Goal: Information Seeking & Learning: Learn about a topic

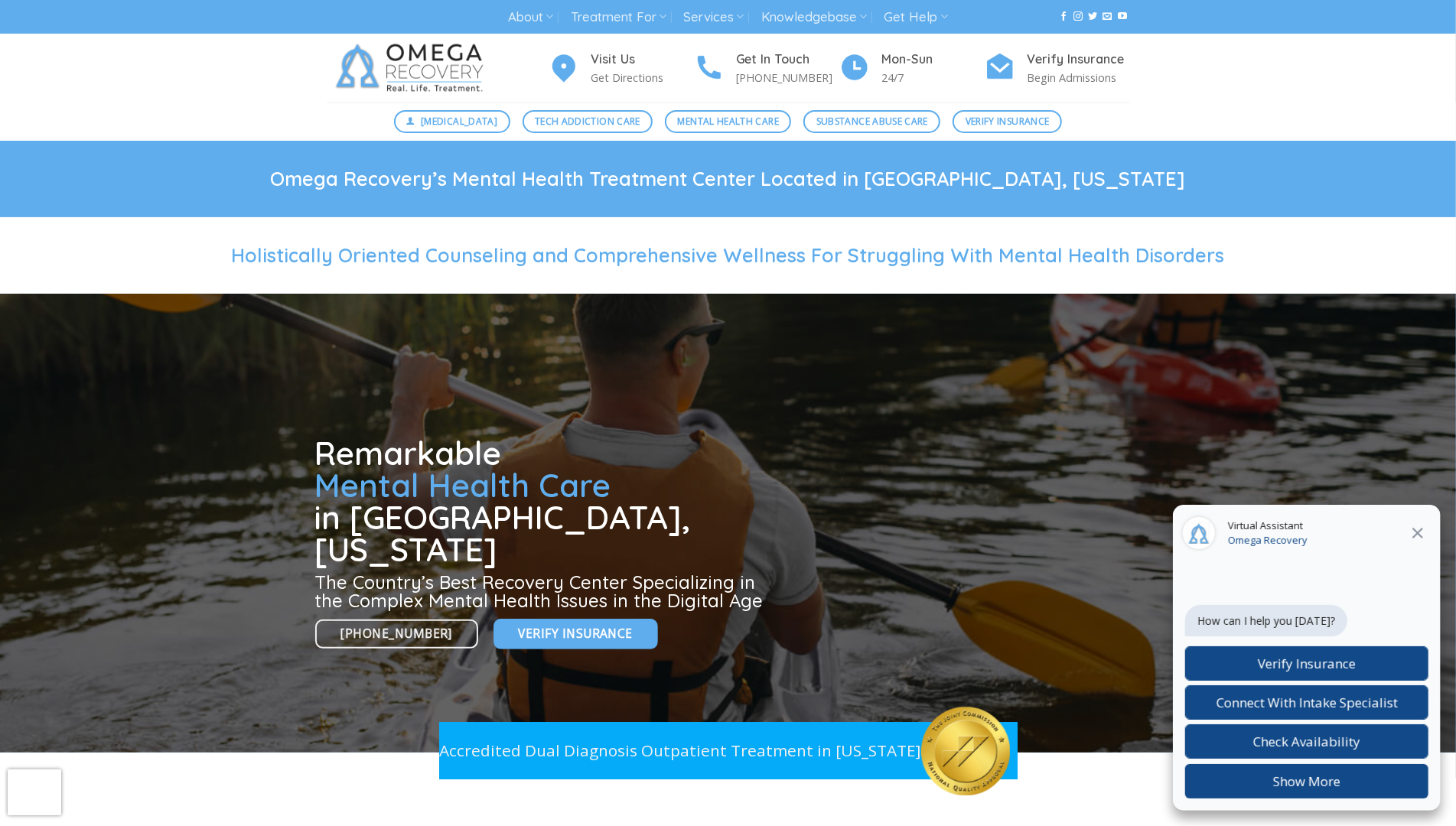
click at [140, 98] on div "Visit Us Get Directions Get In Touch [PHONE_NUMBER] Mon-[DATE] Verify Insurance…" at bounding box center [728, 68] width 1456 height 69
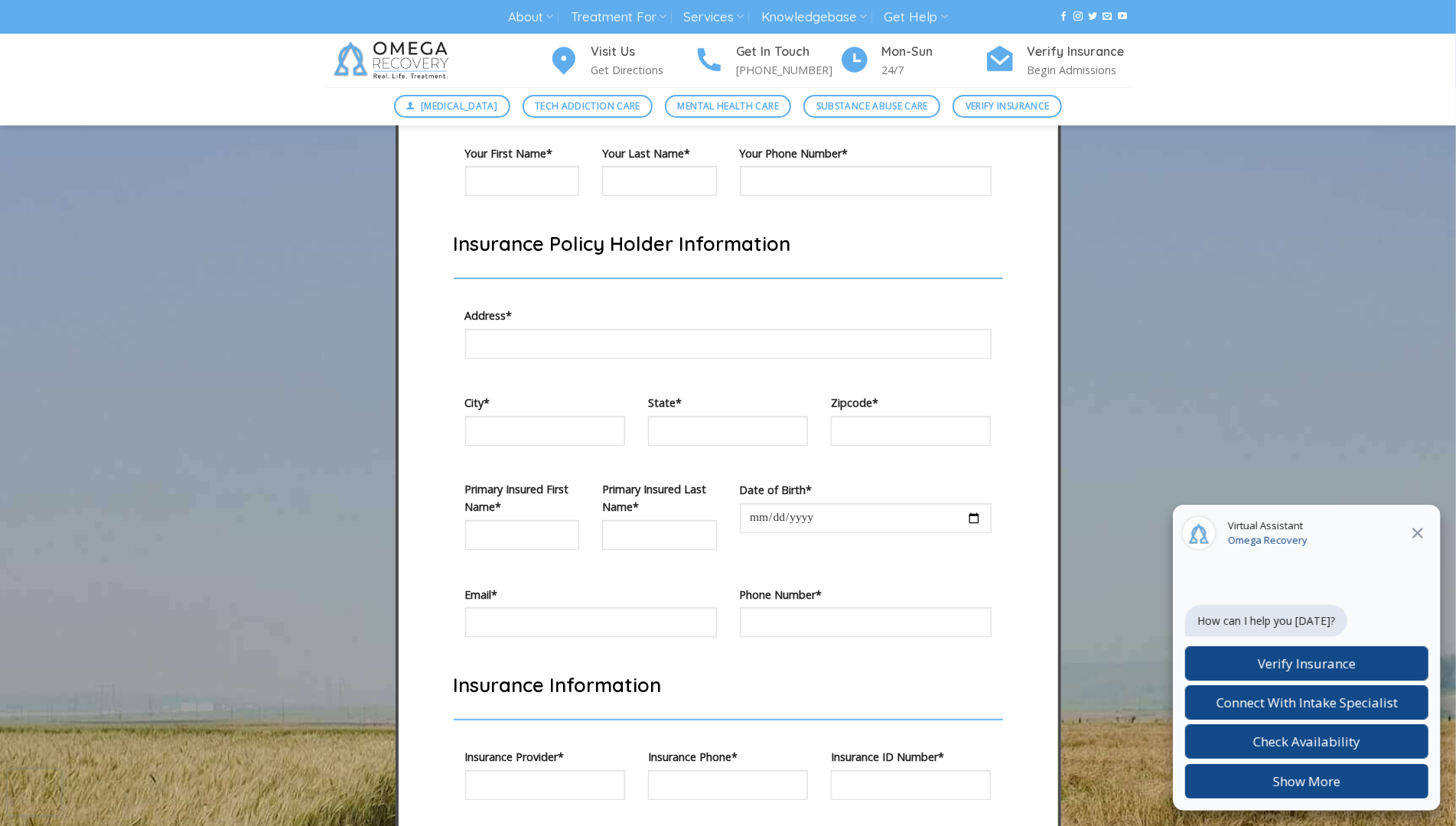
scroll to position [4679, 0]
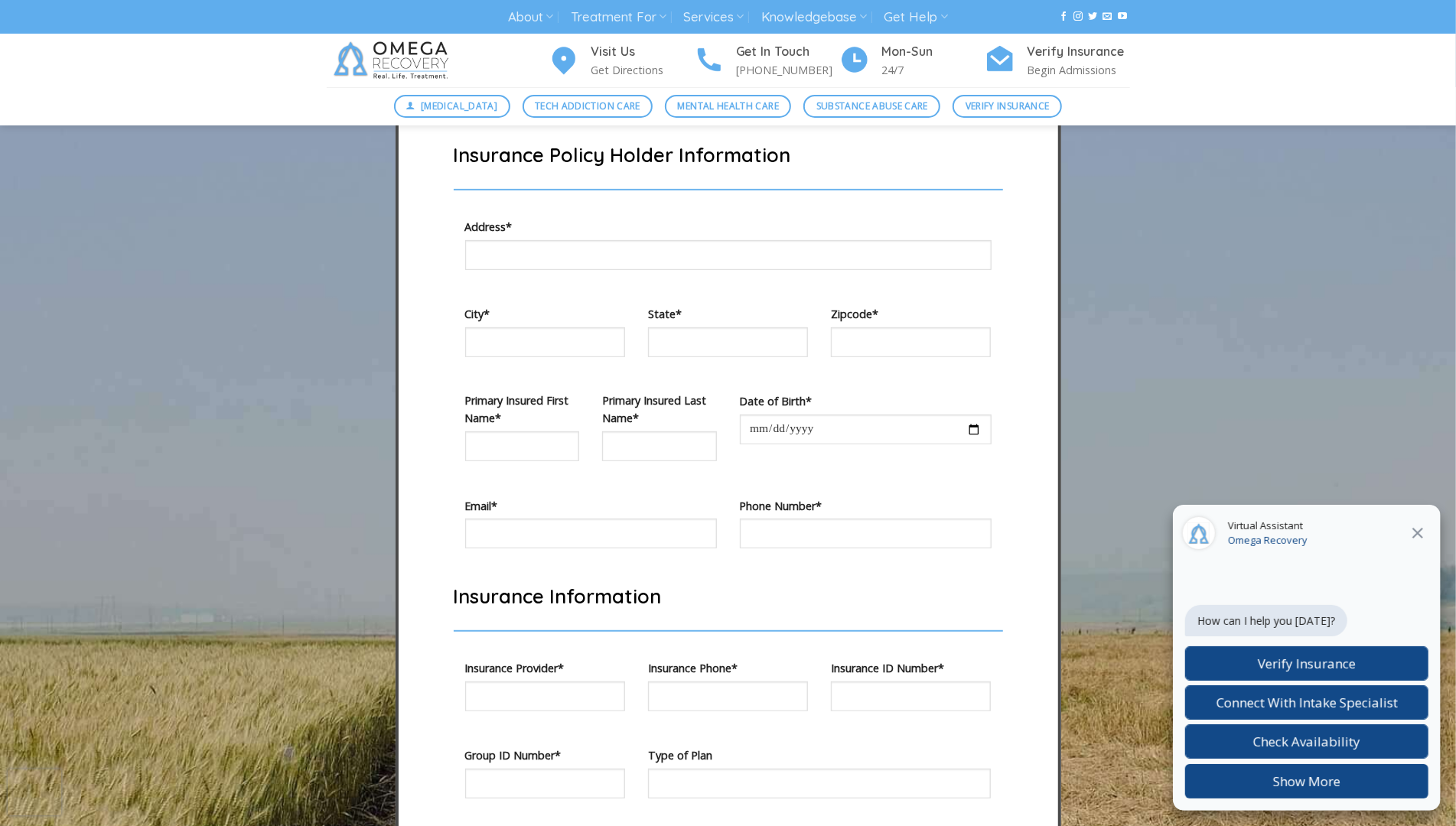
click at [140, 98] on div "Digital Detox Tech Addiction Care Mental Health Care Substance Abuse Care Verif…" at bounding box center [728, 107] width 1456 height 39
click at [132, 121] on div "Digital Detox Tech Addiction Care Mental Health Care Substance Abuse Care Verif…" at bounding box center [728, 107] width 1456 height 39
click at [149, 81] on div "Visit Us Get Directions Get In Touch (512) 601-5407 Mon-Sun 24/7 Verify Insuran…" at bounding box center [728, 61] width 1456 height 53
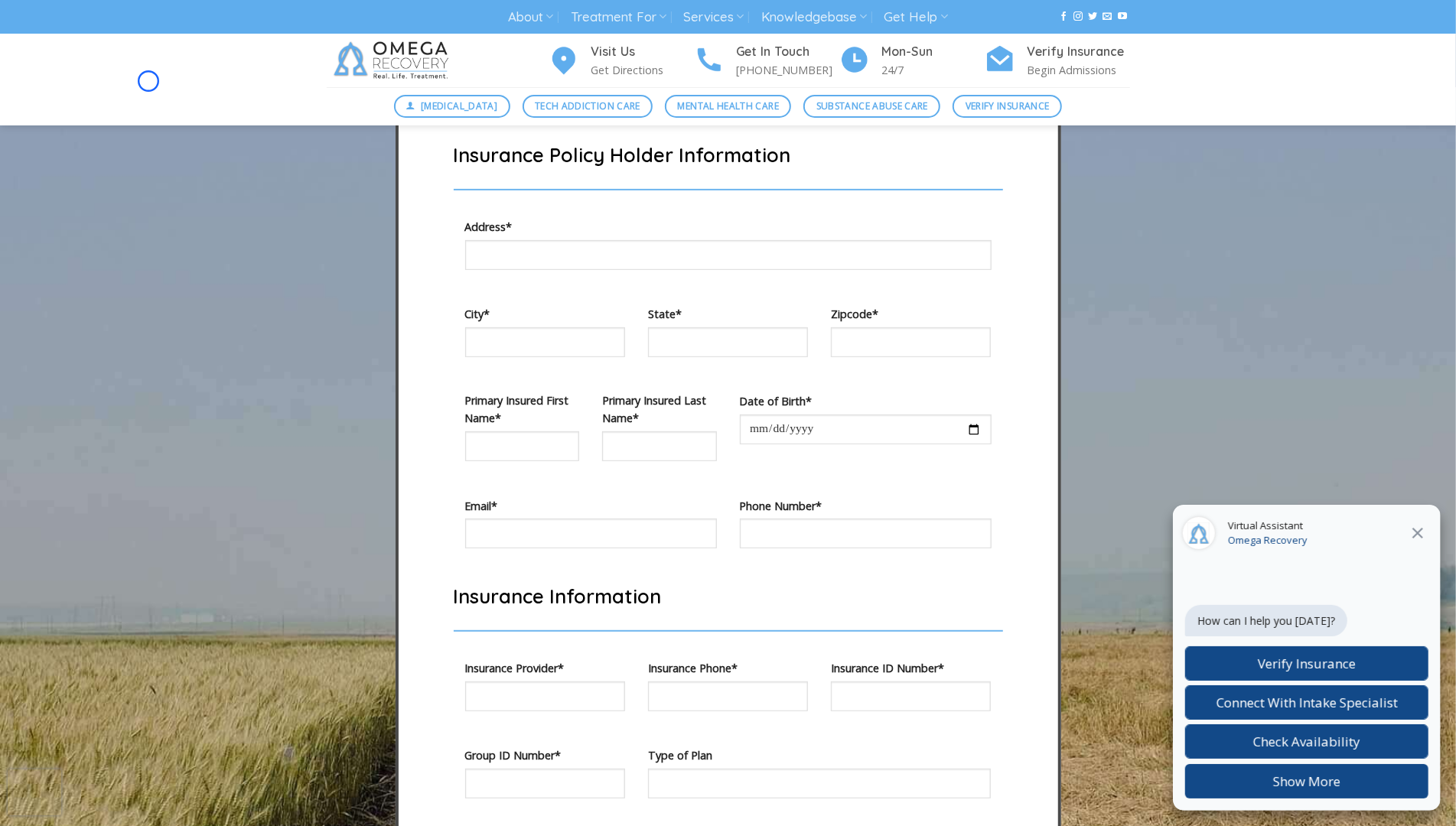
scroll to position [5638, 0]
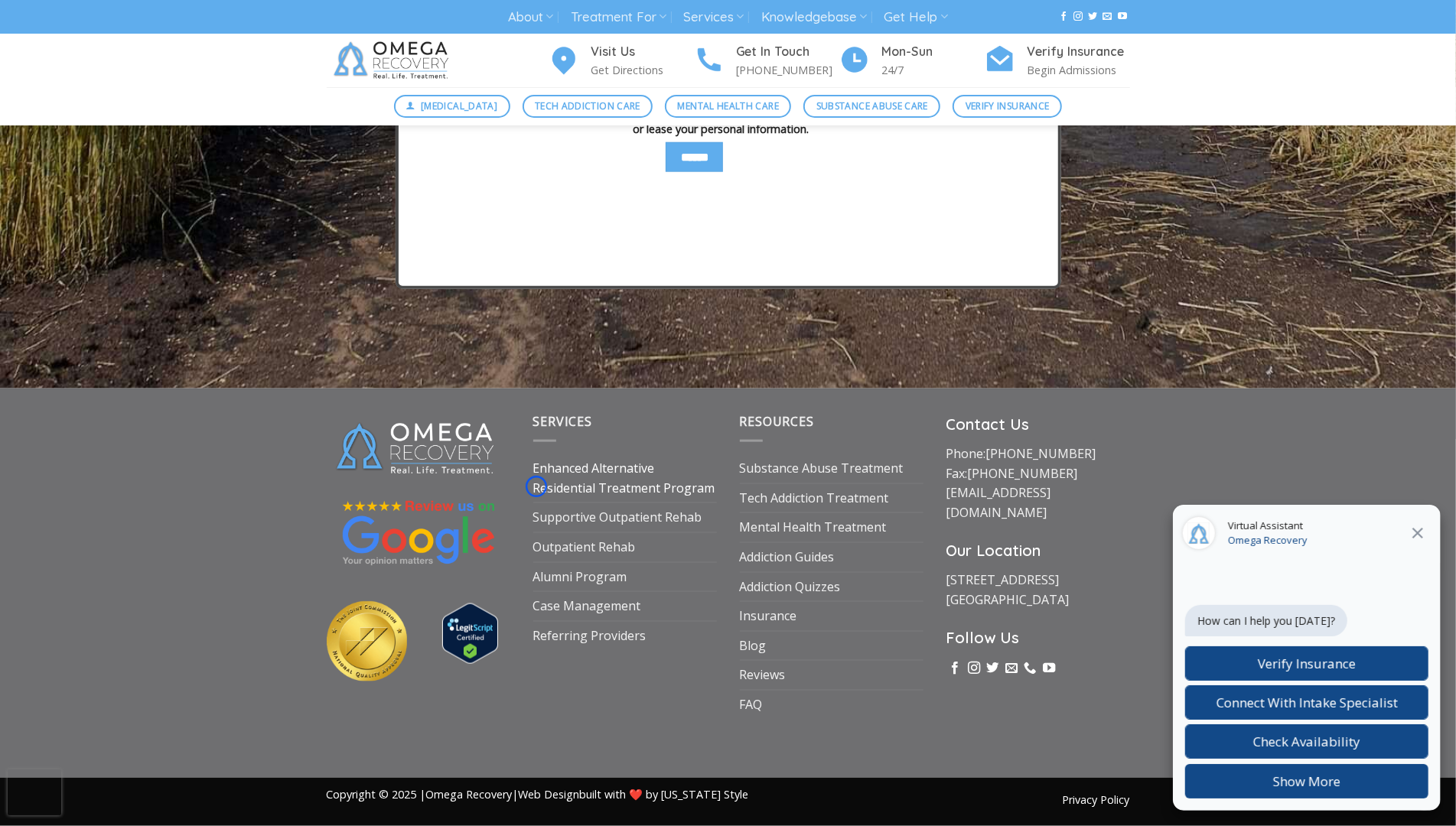
click at [537, 486] on link "Enhanced Alternative Residential Treatment Program" at bounding box center [625, 479] width 184 height 48
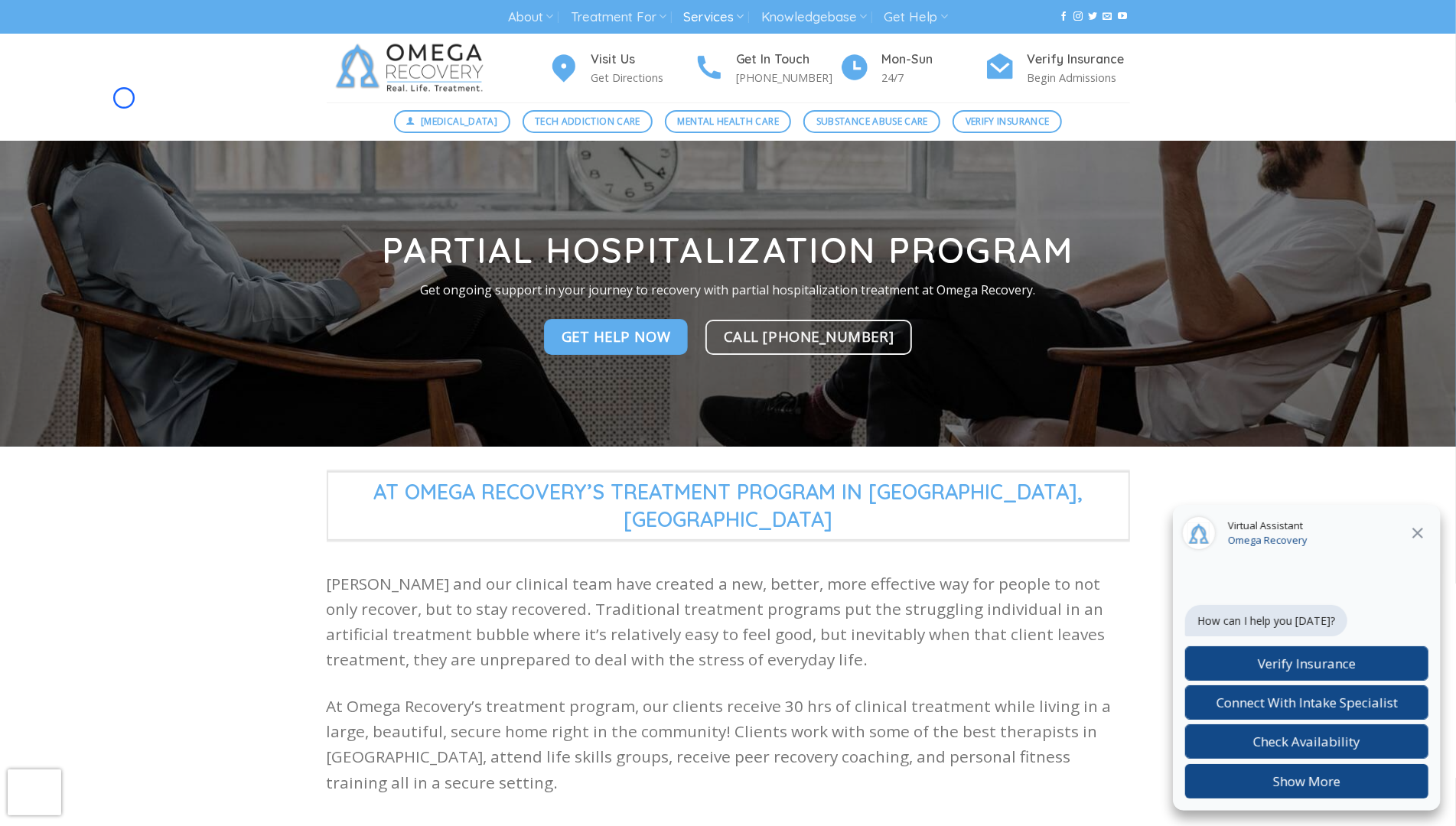
click at [124, 98] on div "Visit Us Get Directions Get In Touch [PHONE_NUMBER] Mon-[DATE] Verify Insurance…" at bounding box center [728, 68] width 1456 height 69
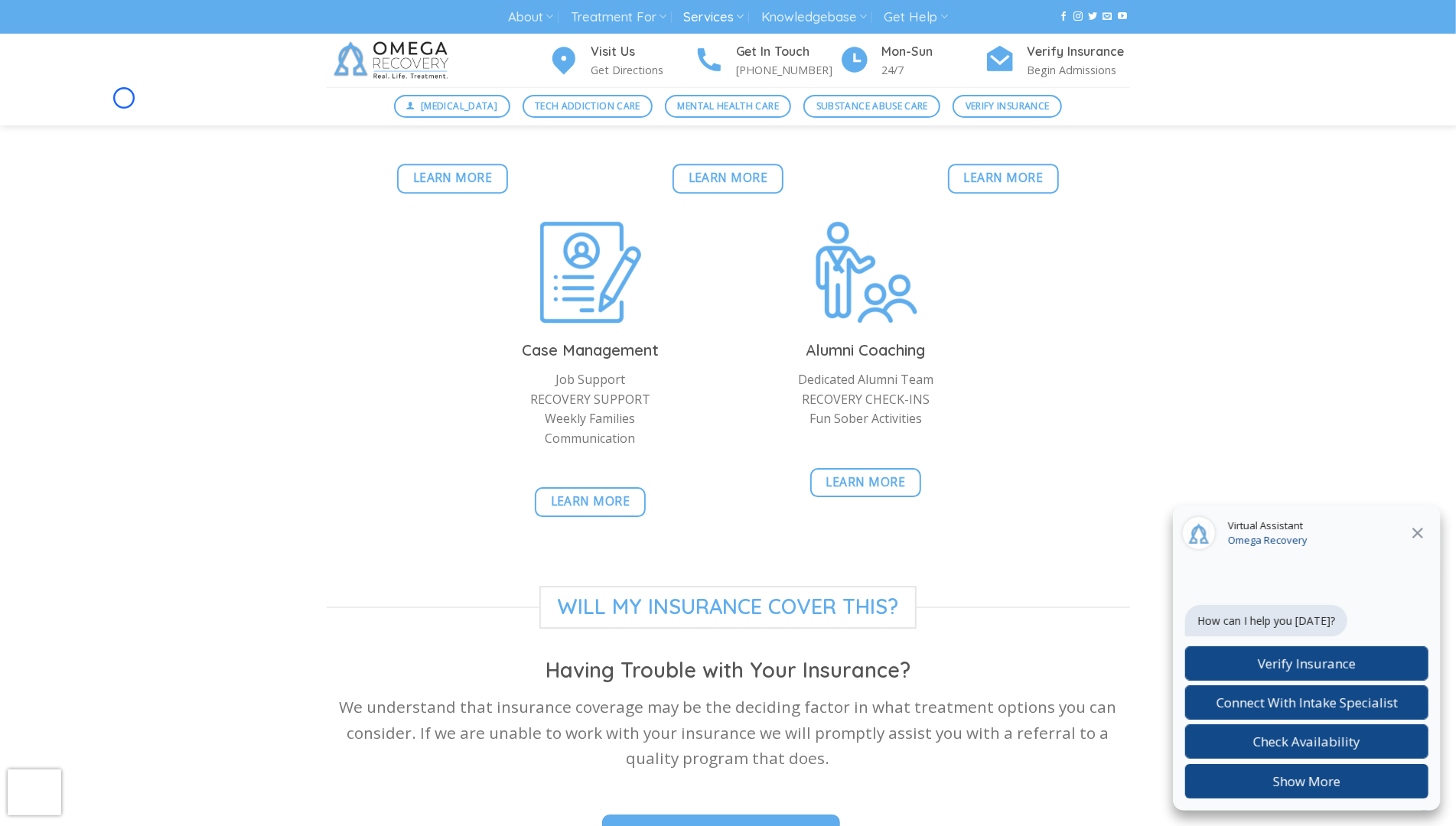
scroll to position [3689, 0]
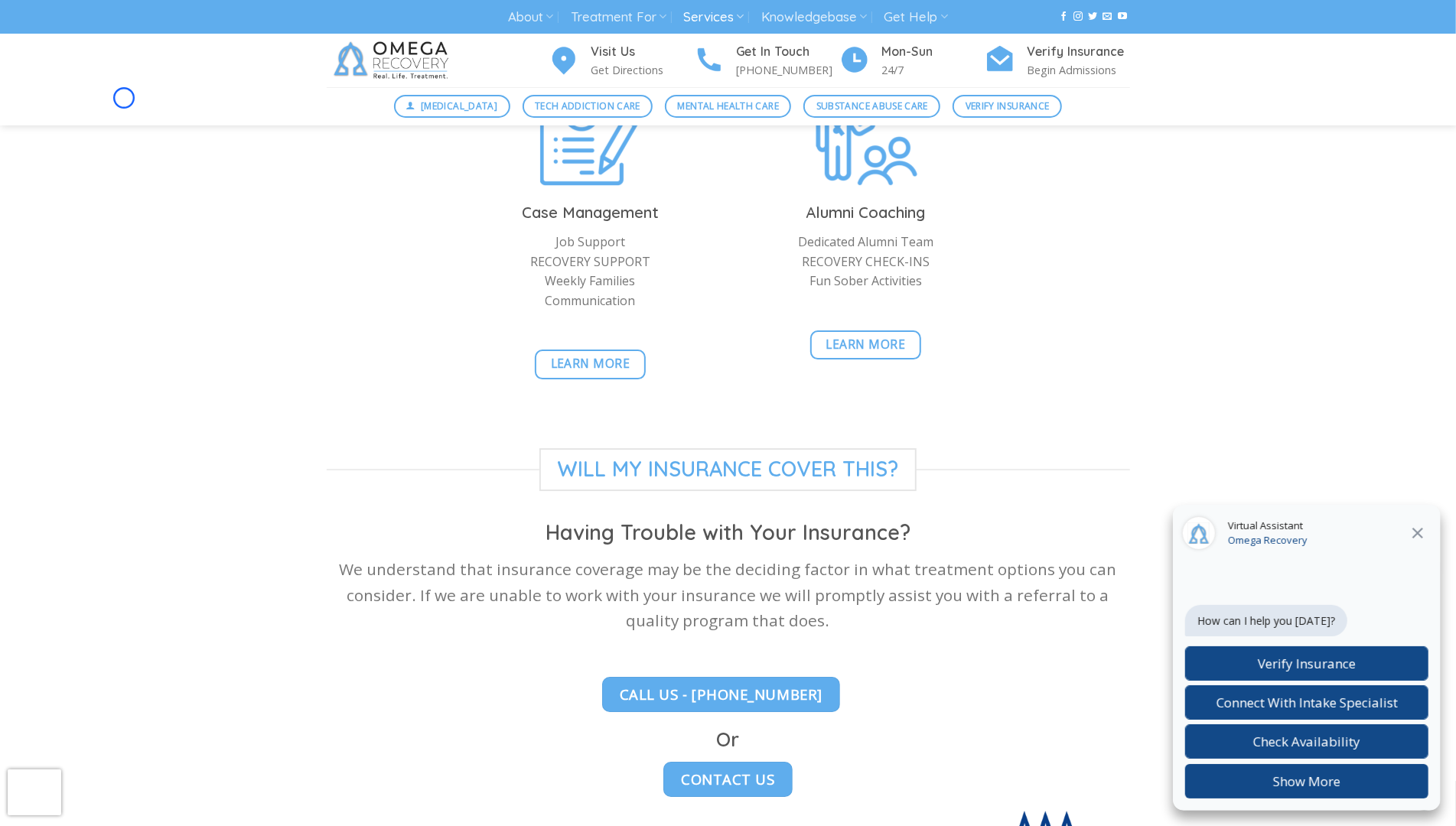
click at [124, 98] on div "Digital Detox Tech Addiction Care Mental Health Care Substance Abuse Care Verif…" at bounding box center [728, 107] width 1456 height 39
click at [717, 98] on span "Mental Health Care" at bounding box center [729, 106] width 101 height 15
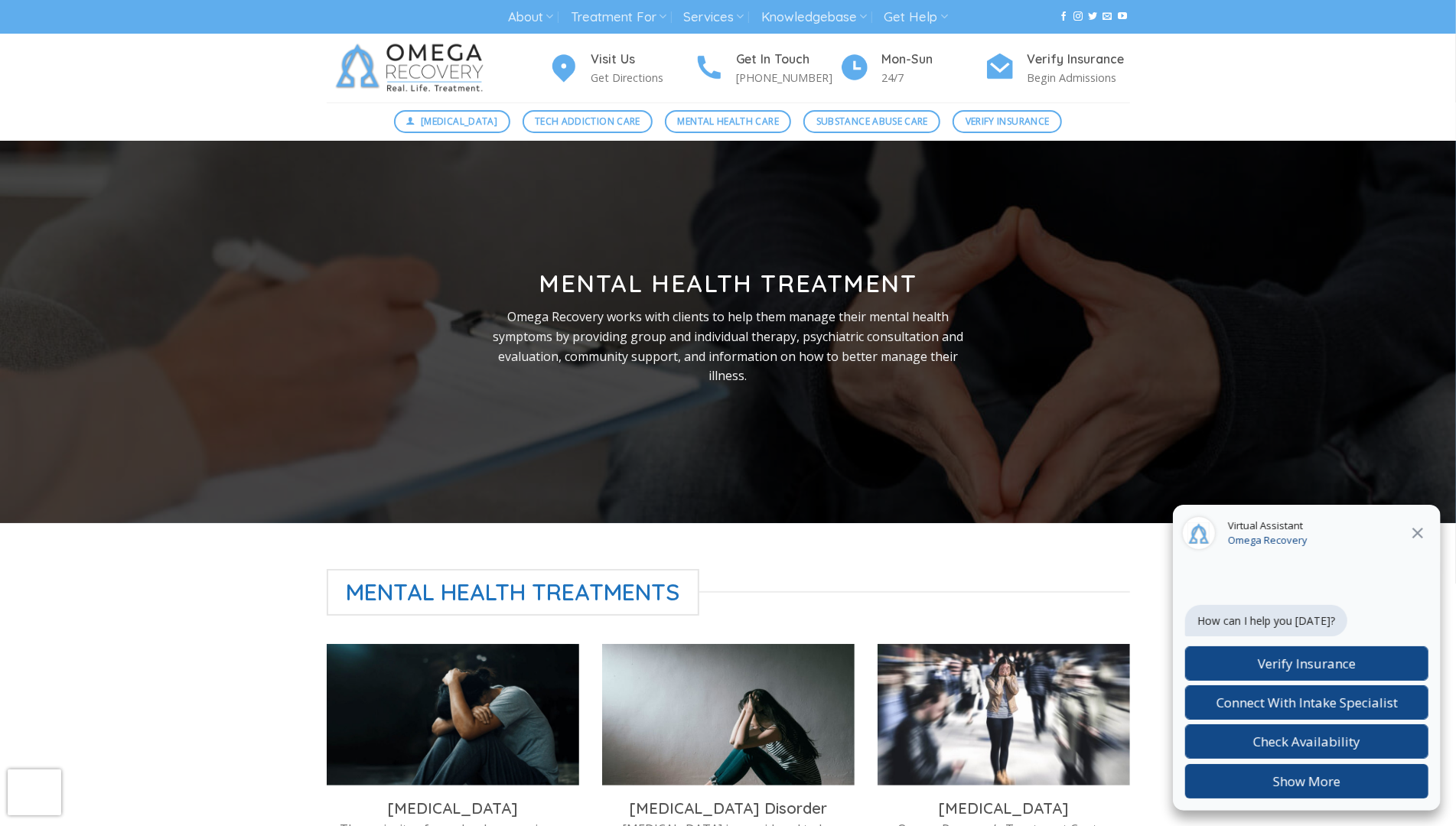
click at [717, 98] on div "Visit Us Get Directions Get In Touch (512) 601-5407 Mon-Sun 24/7 Verify Insuran…" at bounding box center [728, 68] width 826 height 69
click at [85, 145] on div at bounding box center [728, 332] width 1456 height 382
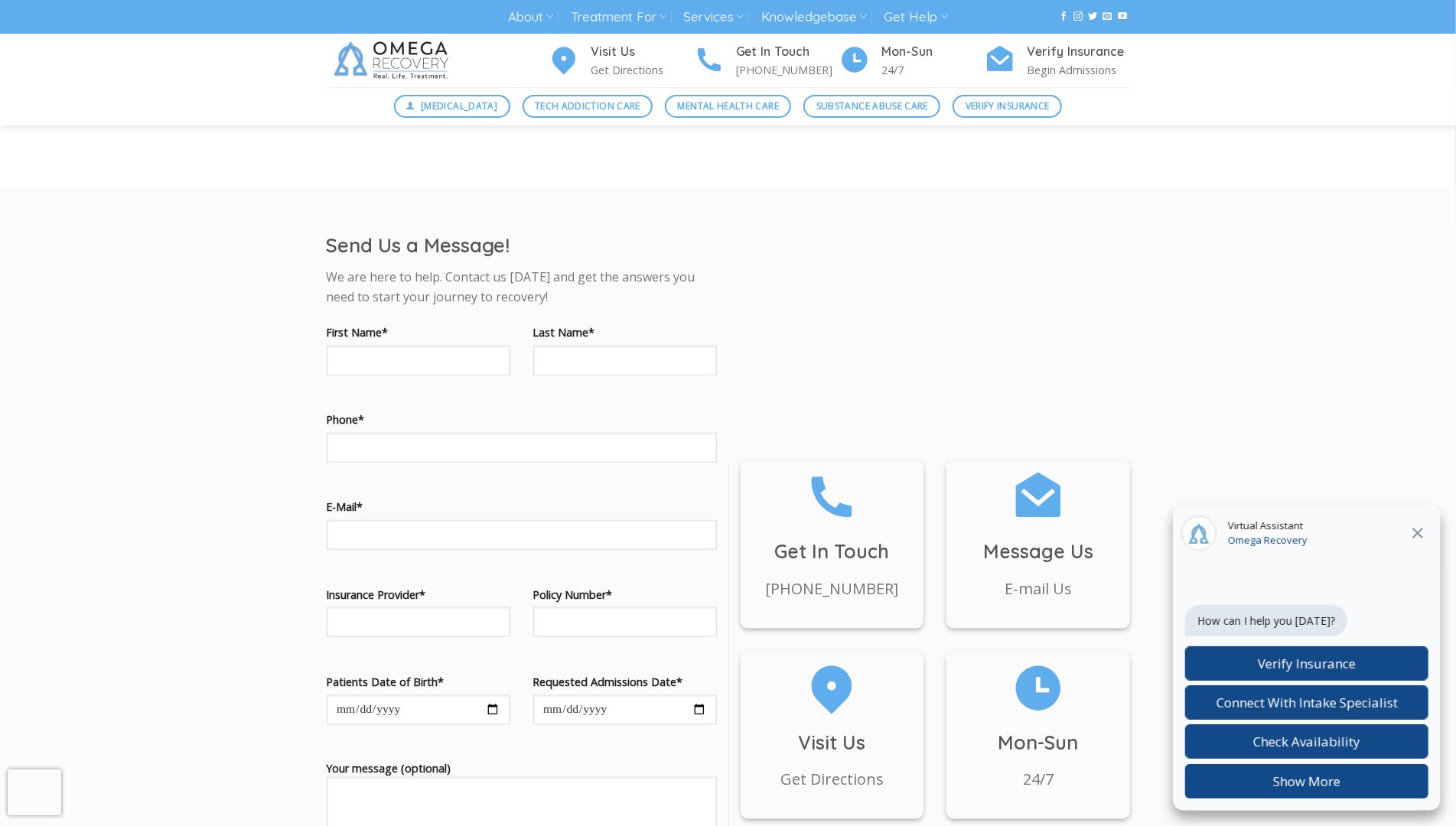
scroll to position [1307, 0]
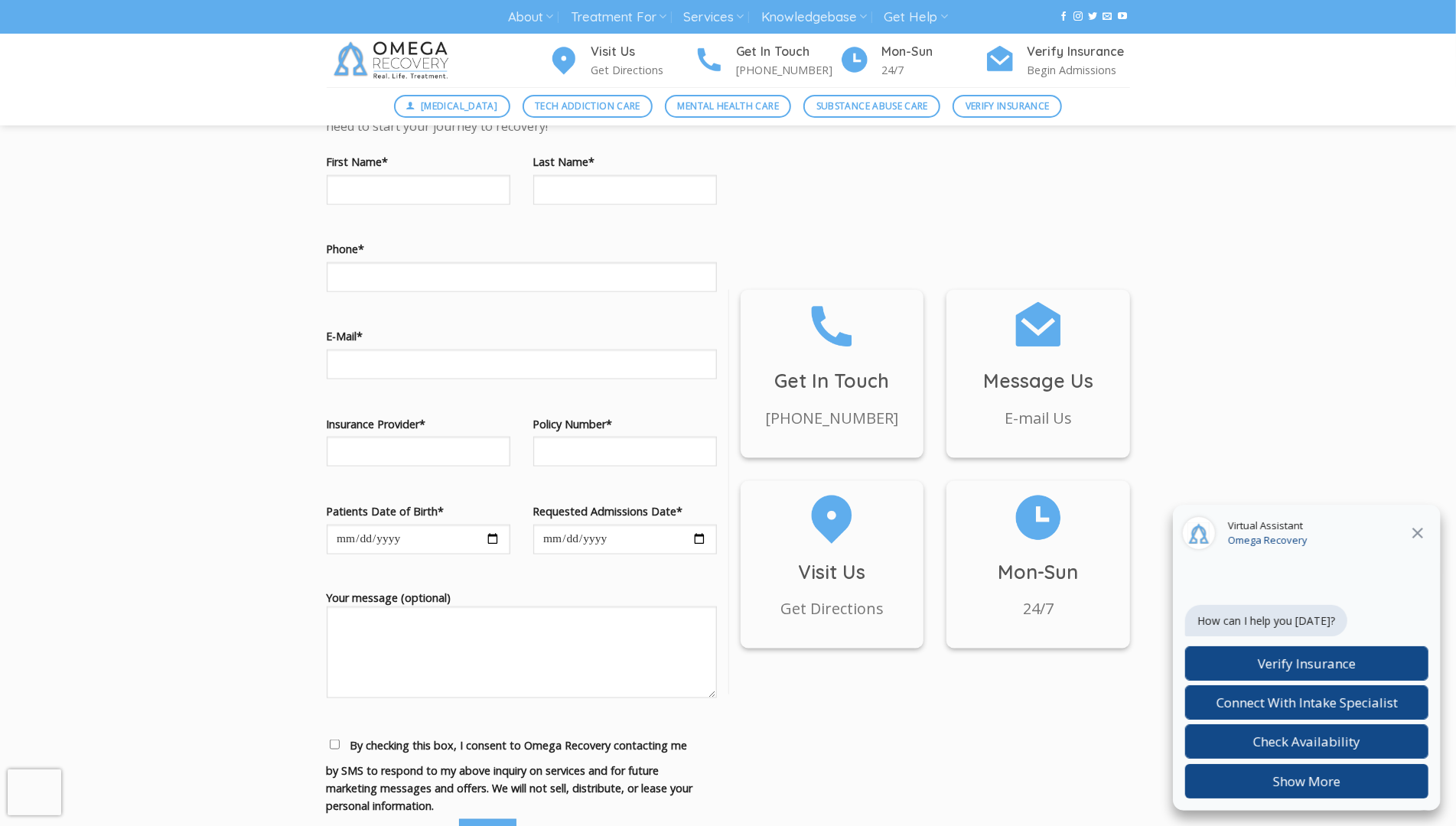
click at [85, 145] on div "Send Us a Message! We are here to help. Contact us today and get the answers yo…" at bounding box center [728, 492] width 1456 height 861
click at [1127, 45] on h4 "Verify Insurance" at bounding box center [1079, 52] width 103 height 20
click at [440, 48] on img at bounding box center [393, 61] width 134 height 53
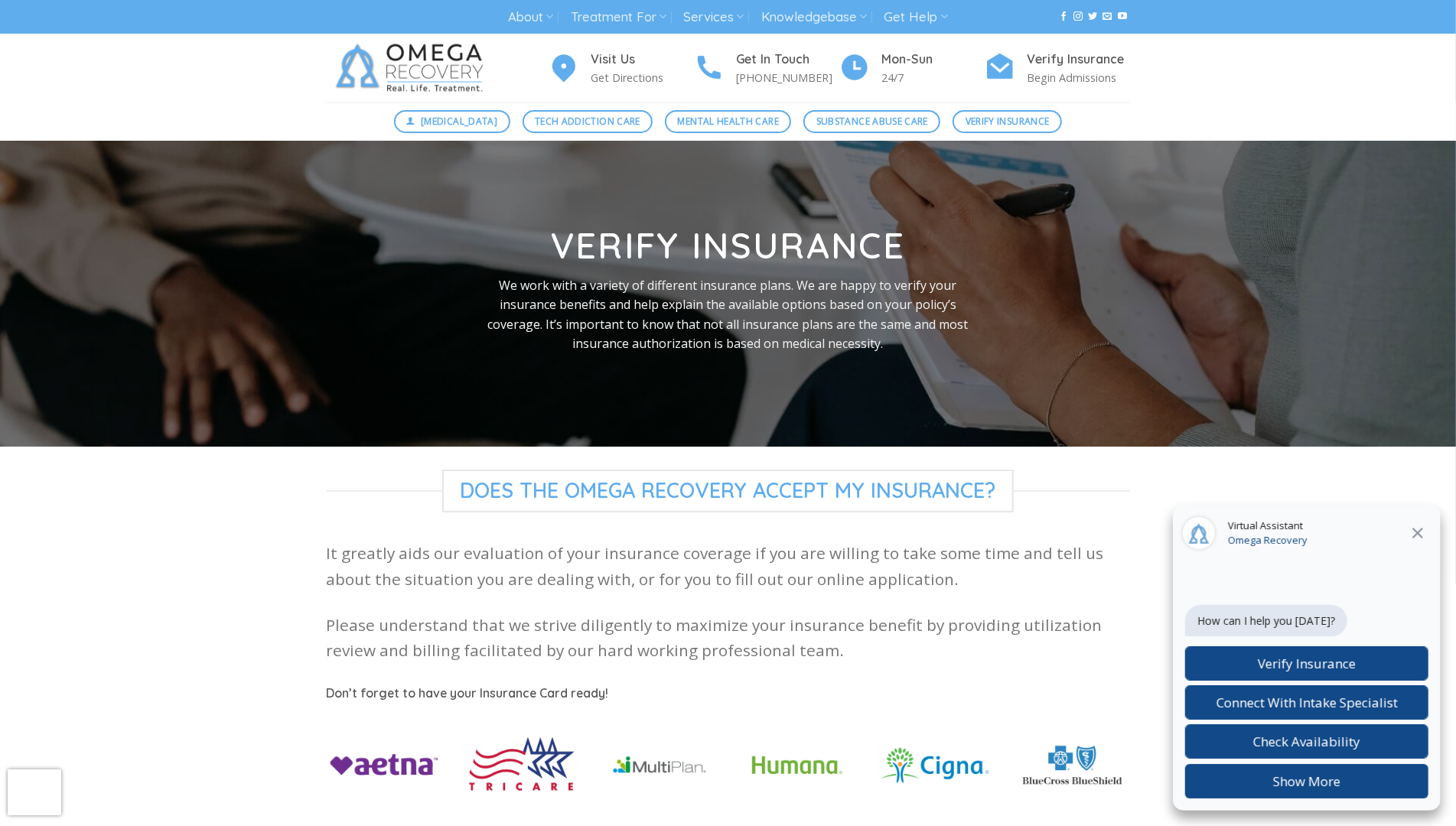
click at [101, 145] on div at bounding box center [728, 293] width 1456 height 306
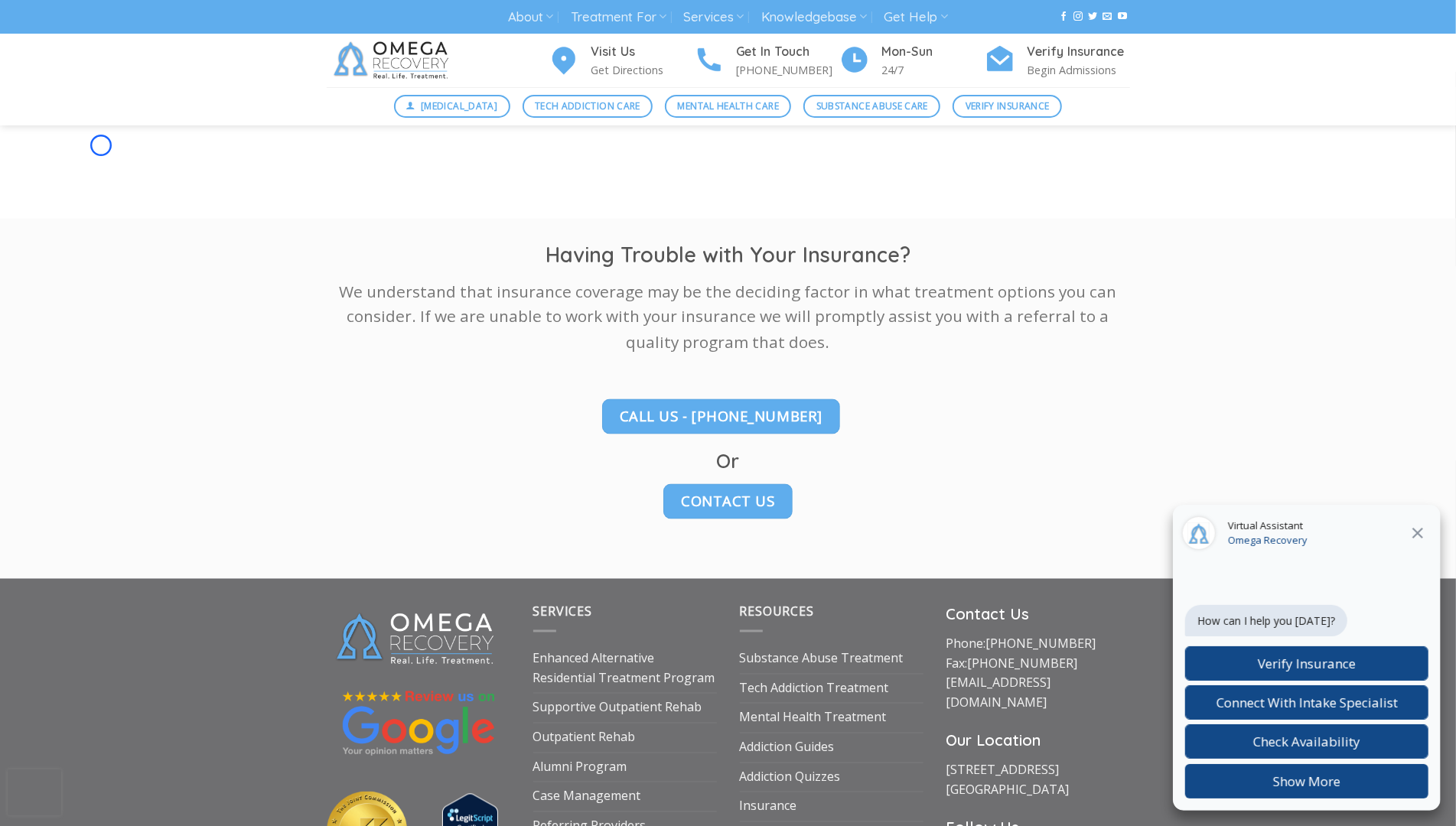
scroll to position [1920, 0]
